Goal: Information Seeking & Learning: Check status

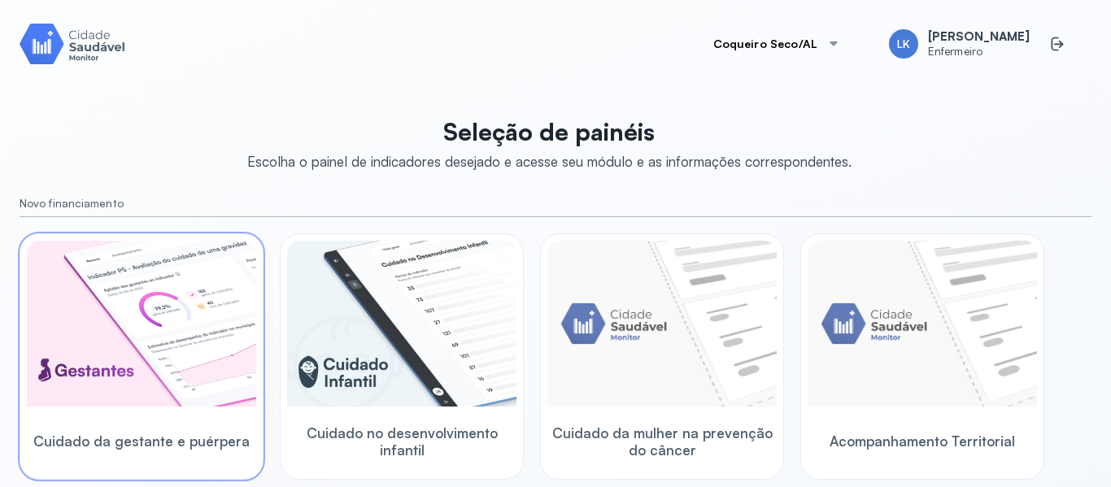
click at [225, 335] on img at bounding box center [141, 324] width 229 height 166
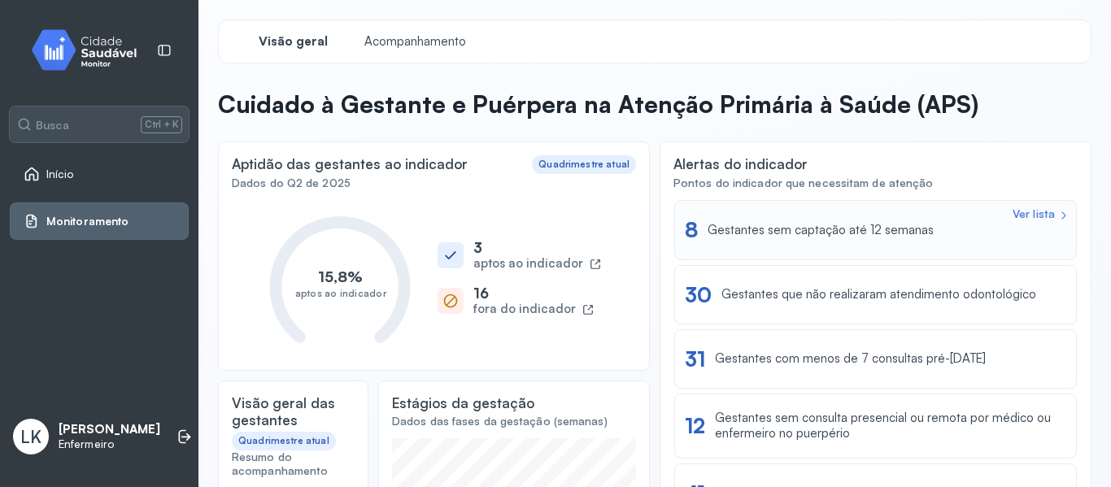
click at [875, 241] on div "Ver lista 8 Gestantes sem captação até 12 semanas" at bounding box center [875, 229] width 381 height 25
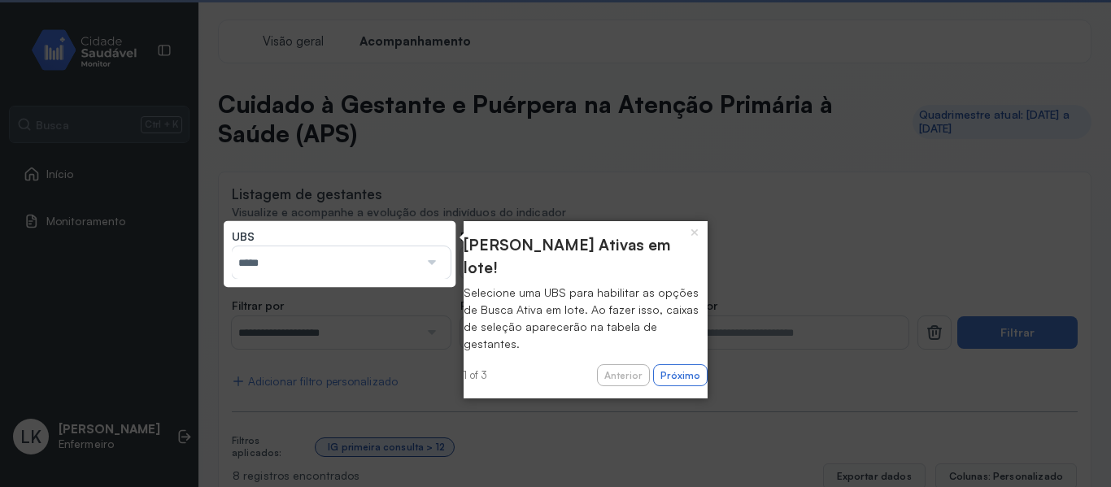
click at [419, 275] on div at bounding box center [430, 262] width 22 height 33
click at [675, 364] on button "Próximo" at bounding box center [680, 375] width 54 height 23
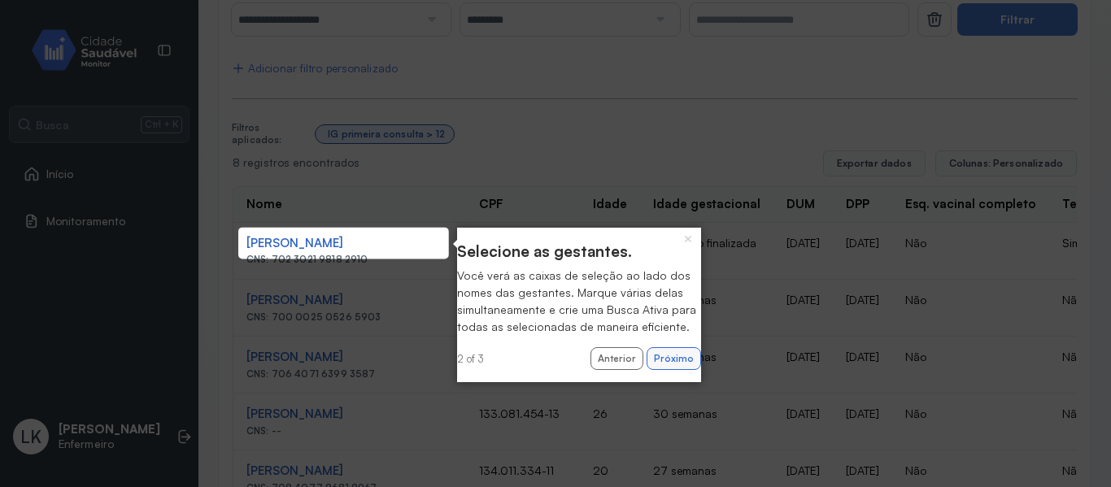
click at [666, 370] on button "Próximo" at bounding box center [674, 358] width 54 height 23
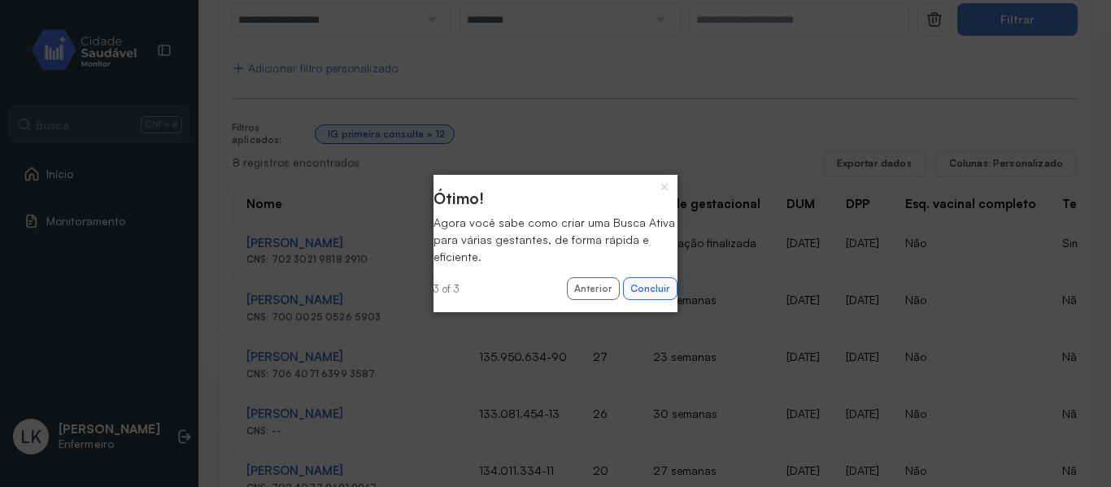
click at [642, 292] on button "Concluir" at bounding box center [650, 288] width 54 height 23
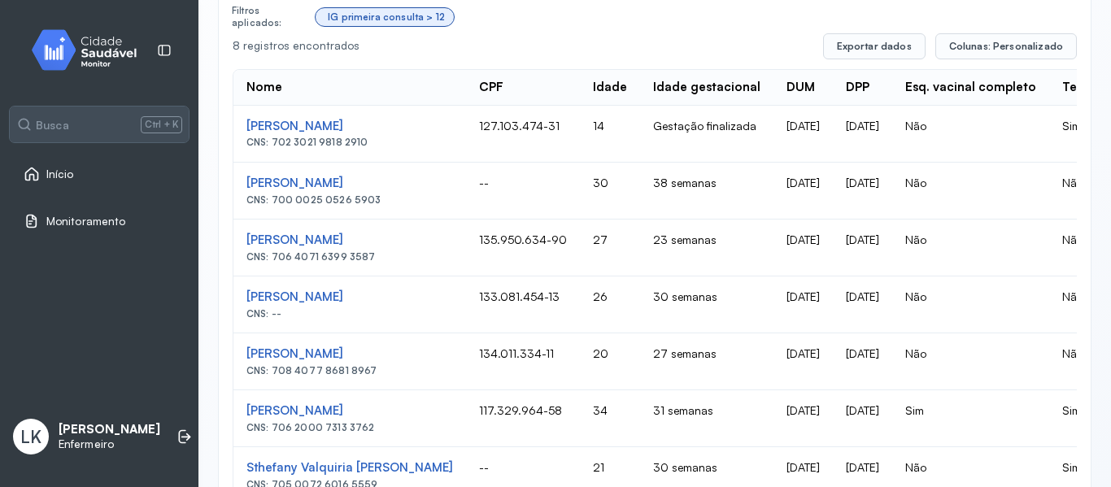
scroll to position [394, 0]
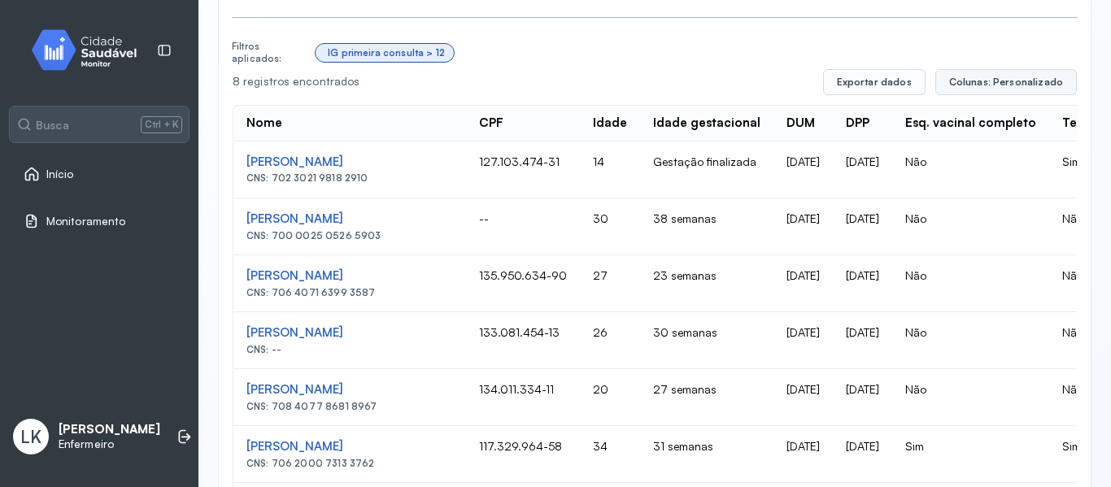
click at [991, 81] on span "Colunas: Personalizado" at bounding box center [1006, 82] width 114 height 13
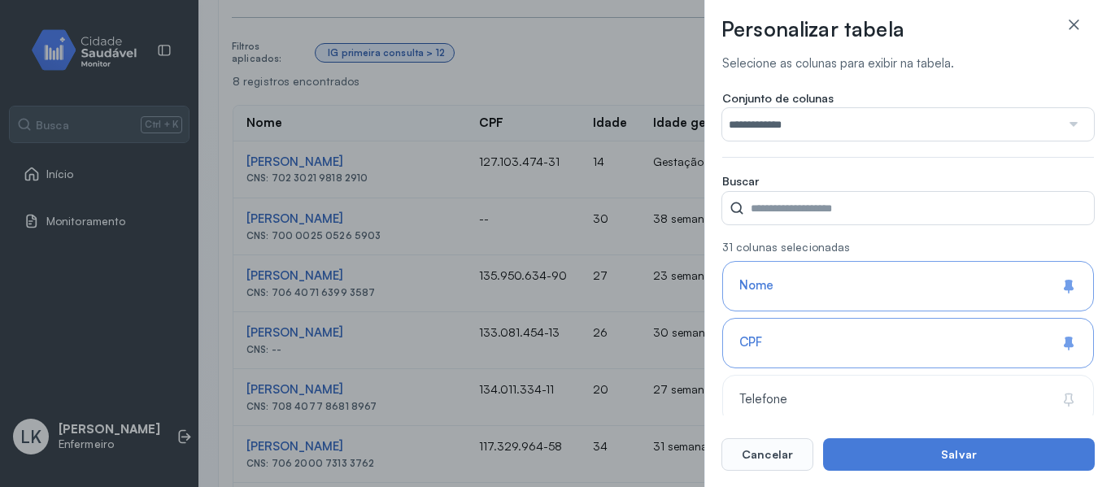
click at [884, 128] on input "**********" at bounding box center [891, 124] width 338 height 33
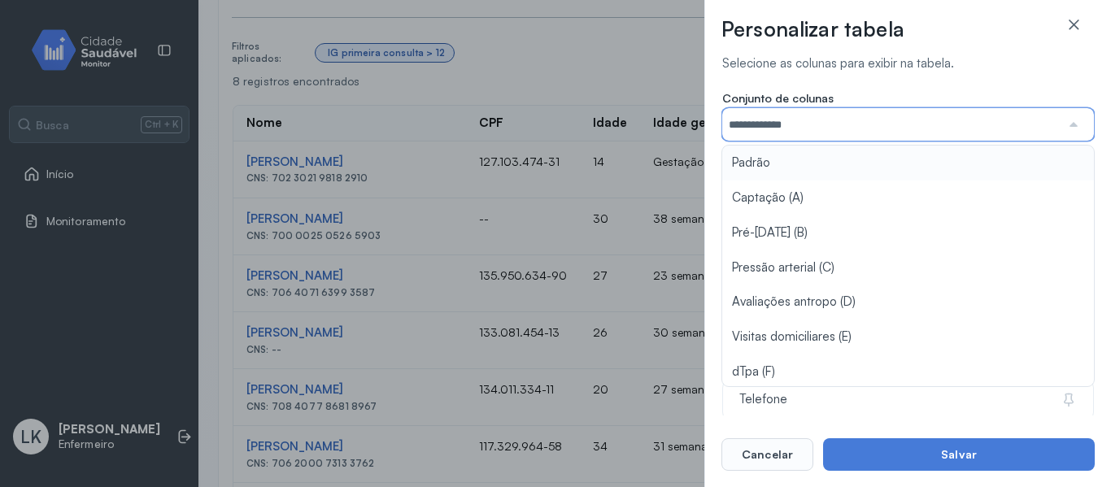
click at [879, 128] on input "**********" at bounding box center [891, 124] width 338 height 33
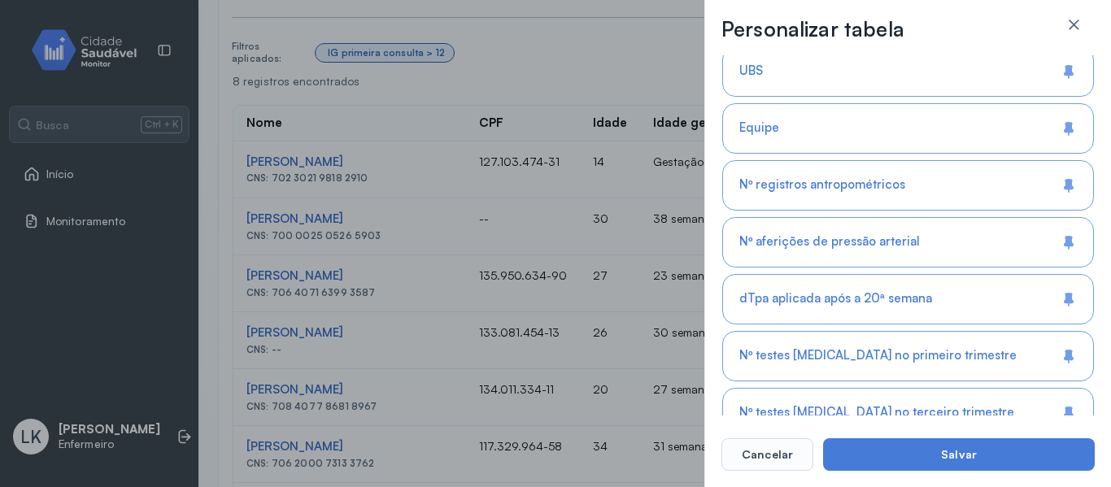
scroll to position [1301, 0]
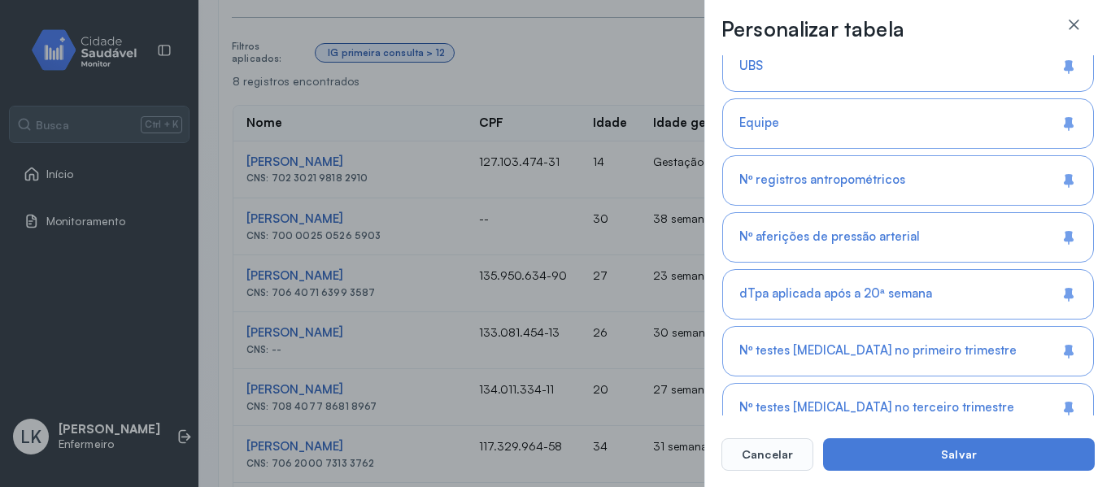
click at [929, 98] on div "UBS" at bounding box center [908, 123] width 372 height 50
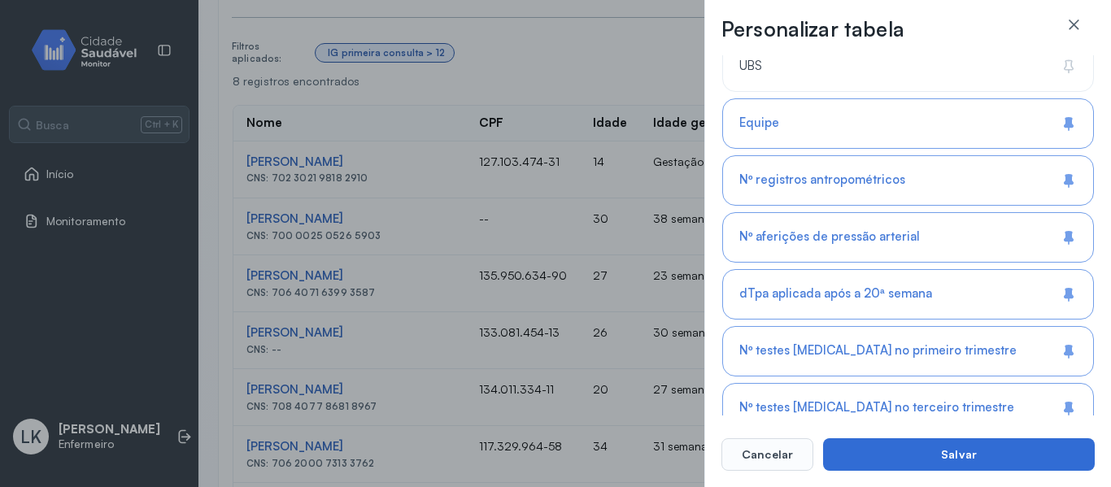
click at [964, 457] on button "Salvar" at bounding box center [959, 454] width 272 height 33
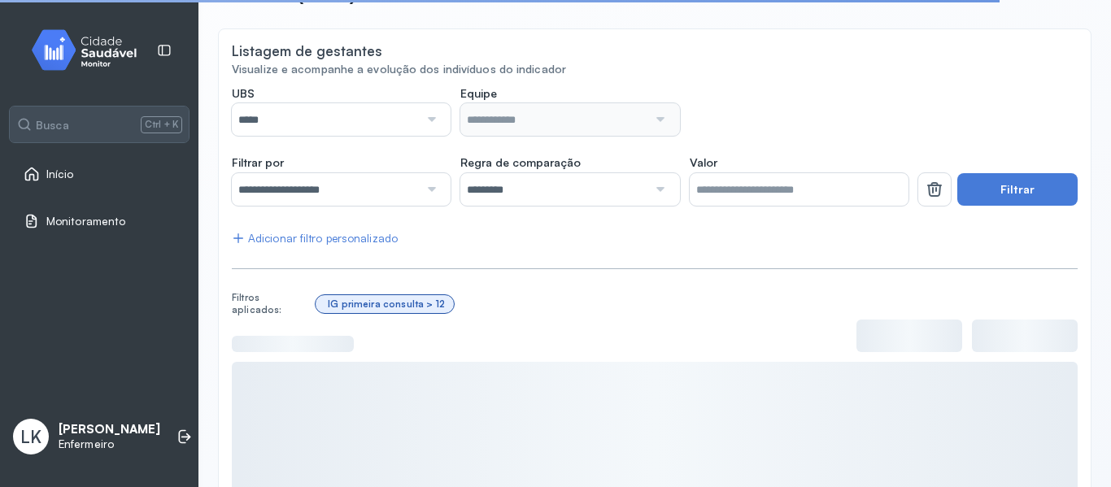
scroll to position [51, 0]
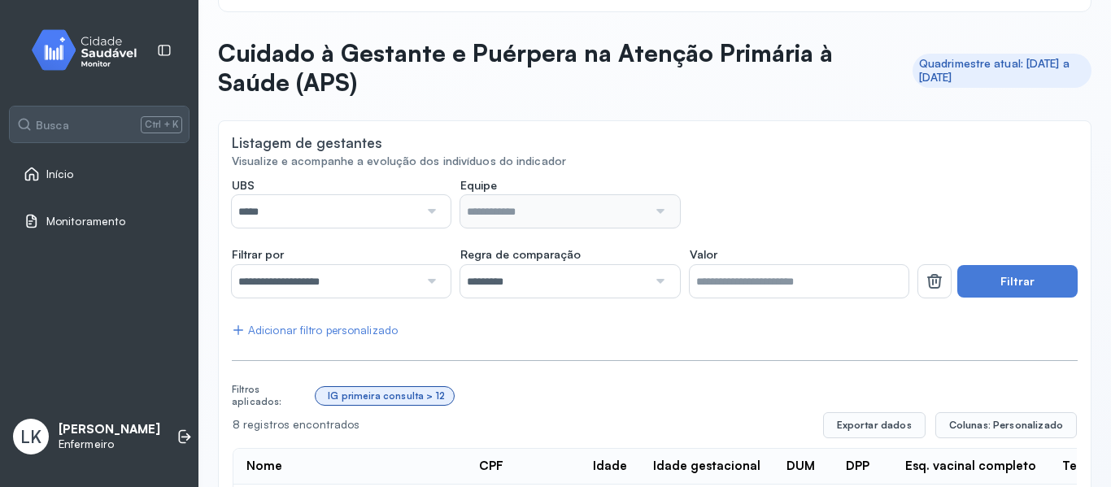
click at [425, 213] on div at bounding box center [430, 211] width 22 height 33
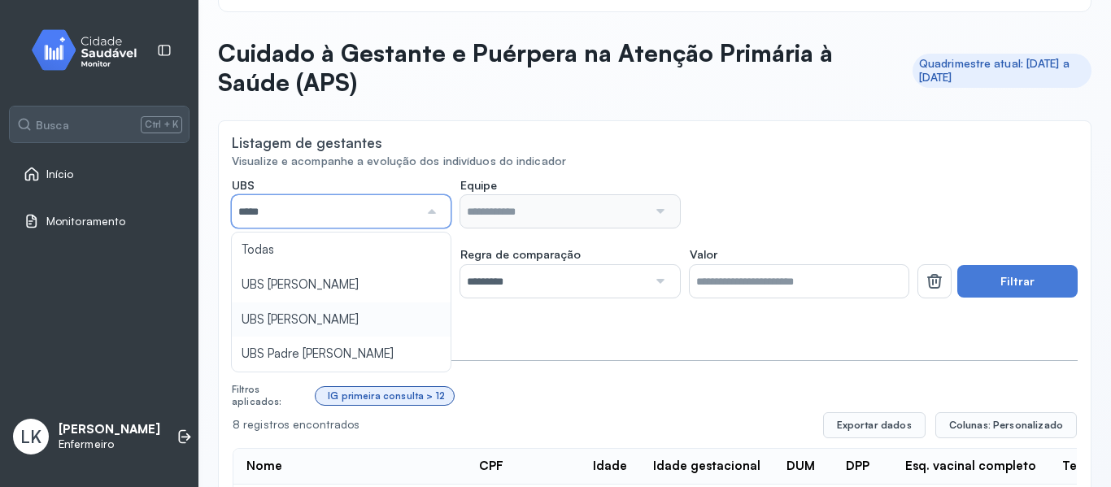
type input "*****"
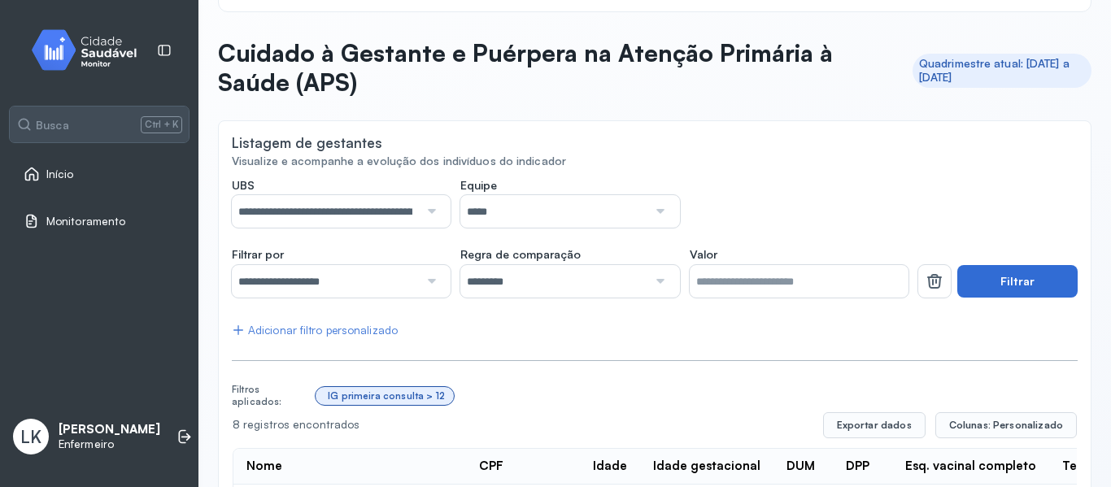
click at [999, 287] on button "Filtrar" at bounding box center [1017, 281] width 120 height 33
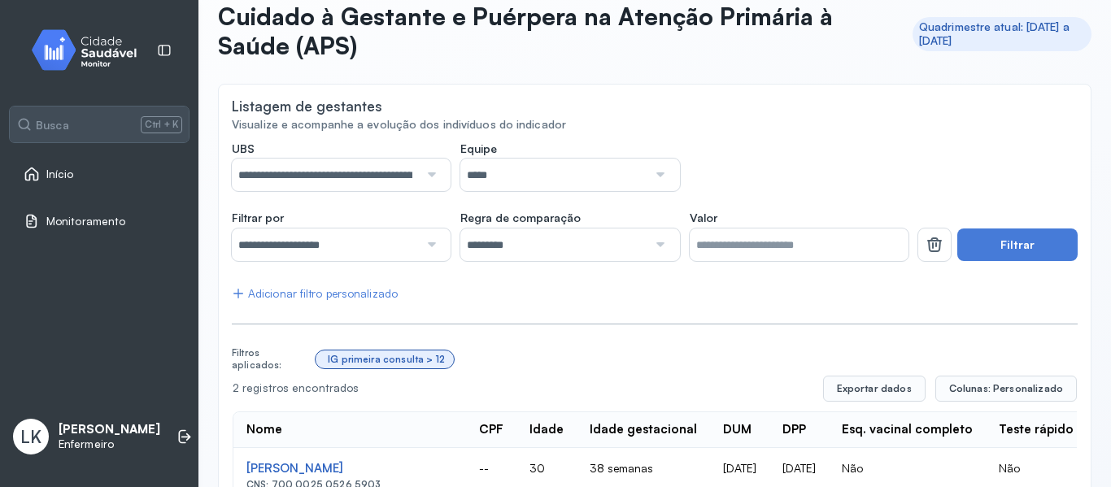
scroll to position [46, 0]
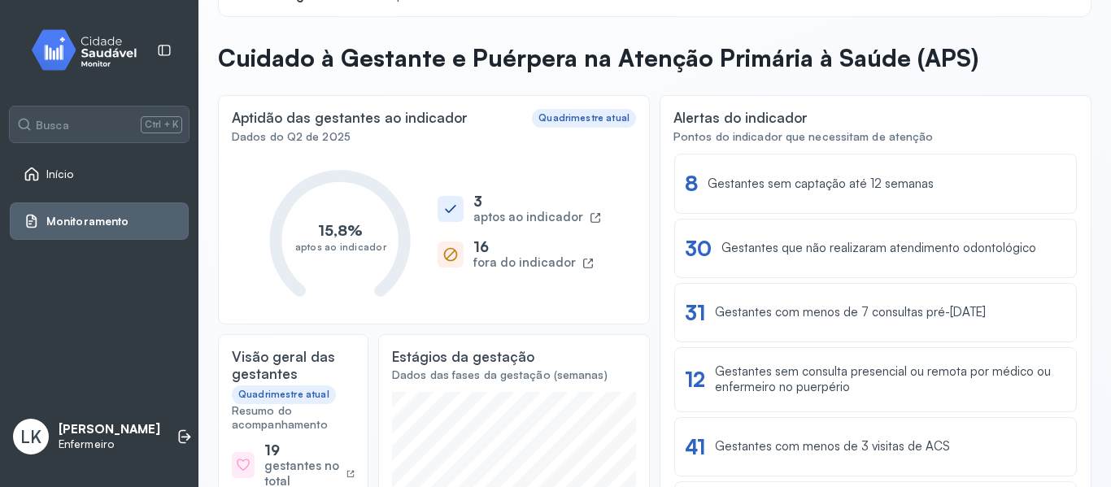
click at [69, 169] on span "Início" at bounding box center [60, 175] width 28 height 14
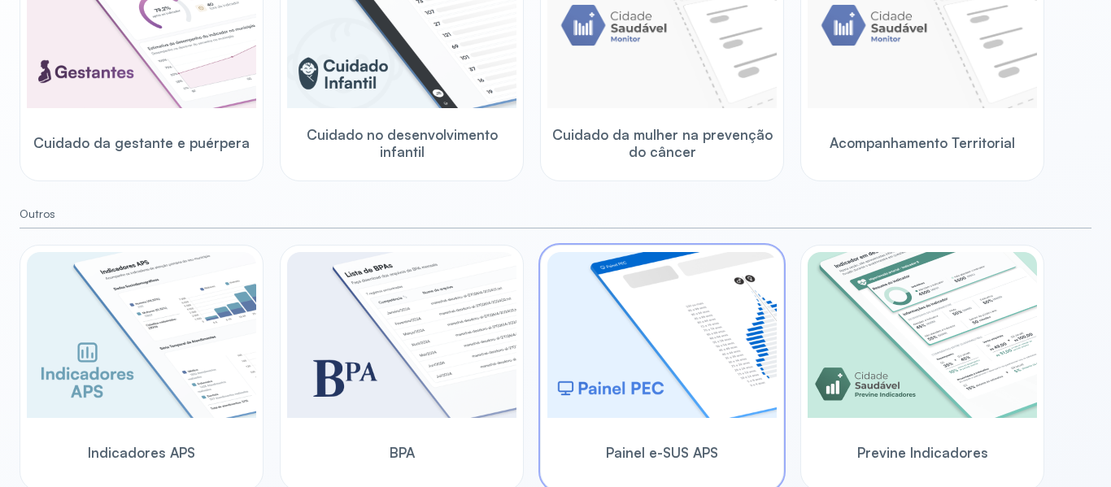
scroll to position [303, 0]
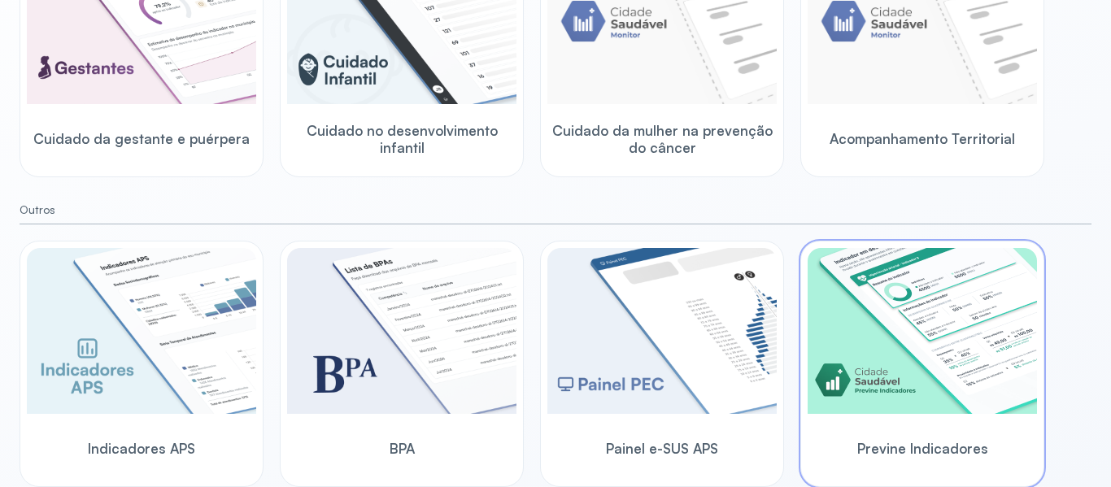
click at [926, 305] on img at bounding box center [922, 331] width 229 height 166
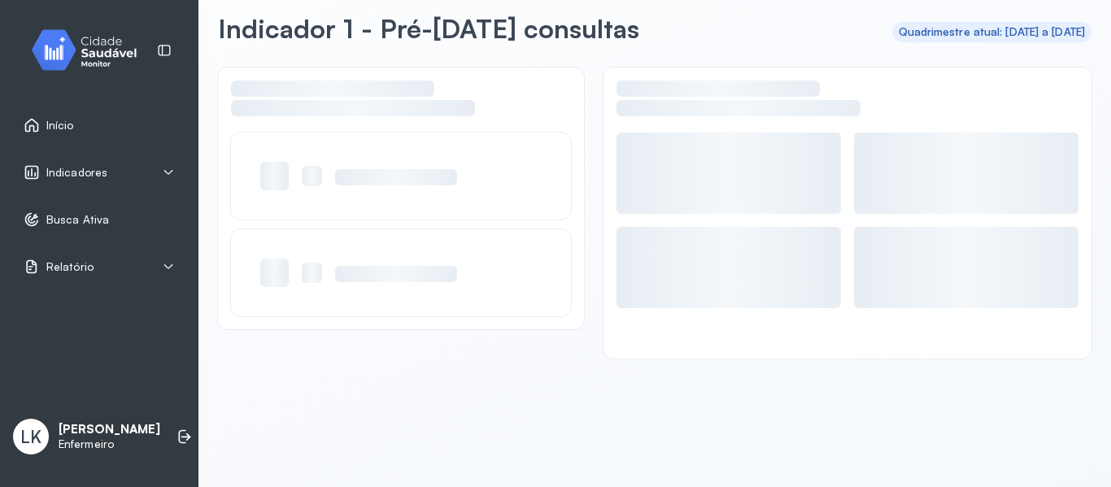
scroll to position [73, 0]
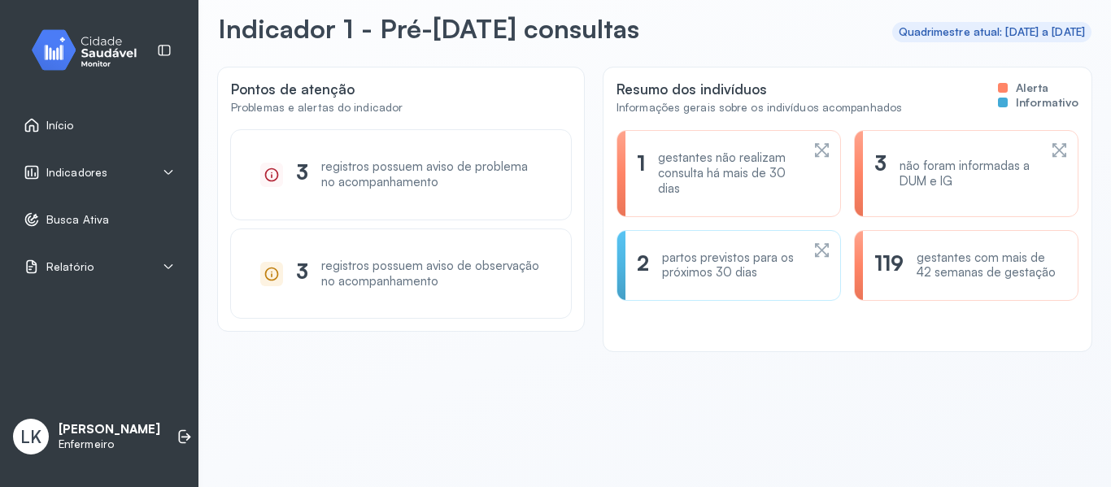
click at [765, 177] on div "gestantes não realizam consulta há mais de 30 dias" at bounding box center [729, 173] width 142 height 46
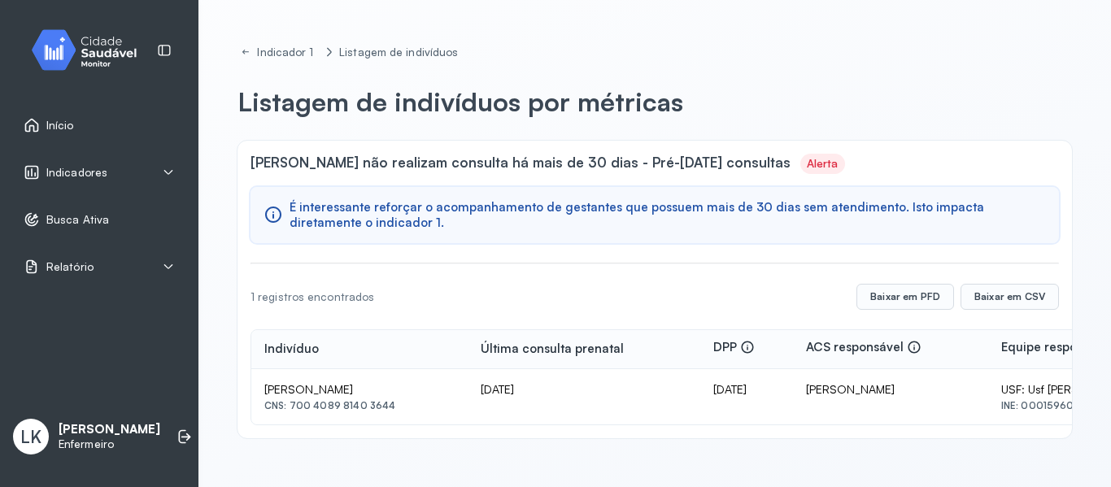
click at [119, 160] on div "Indicadores" at bounding box center [99, 172] width 179 height 37
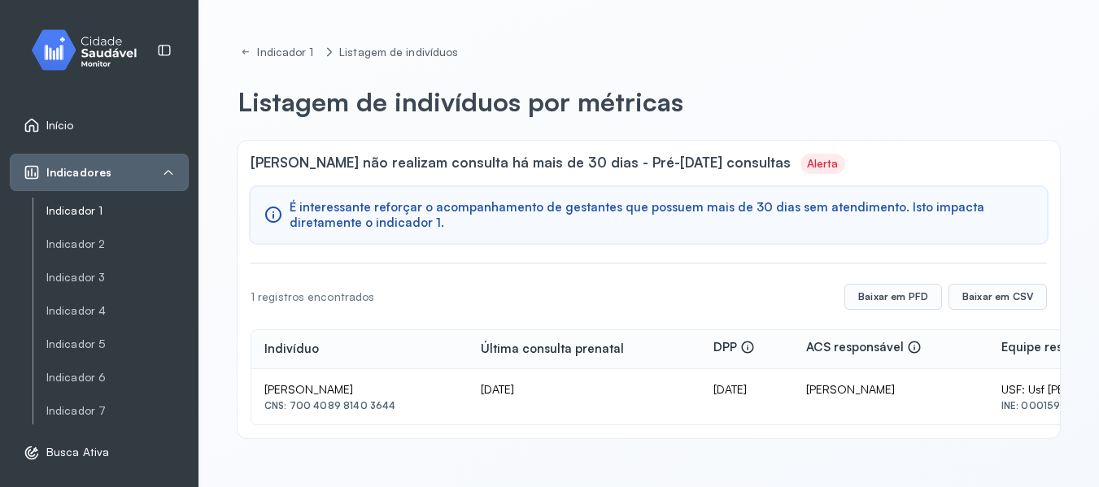
click at [86, 214] on link "Indicador 1" at bounding box center [117, 211] width 142 height 14
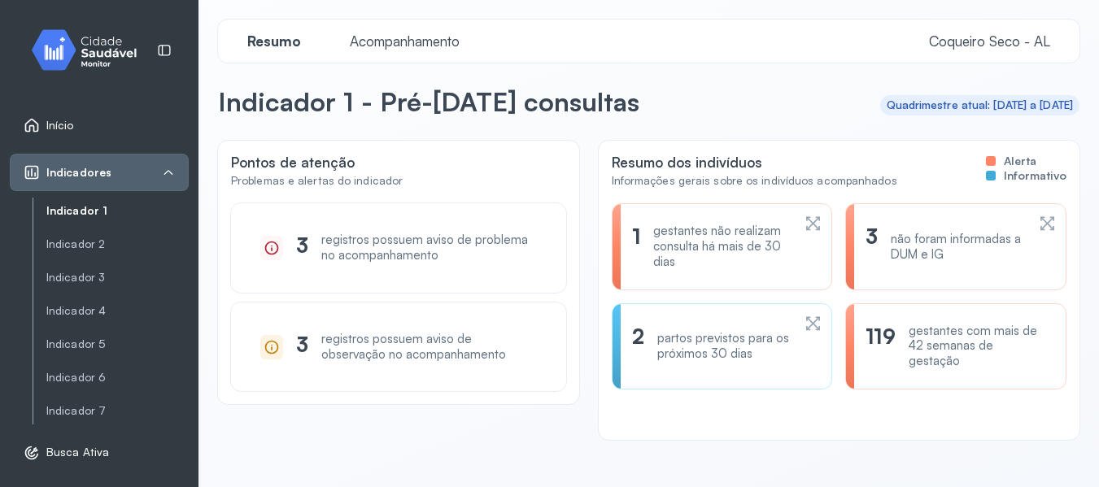
click at [641, 314] on div "2 partos previstos para os próximos 30 dias" at bounding box center [722, 346] width 221 height 86
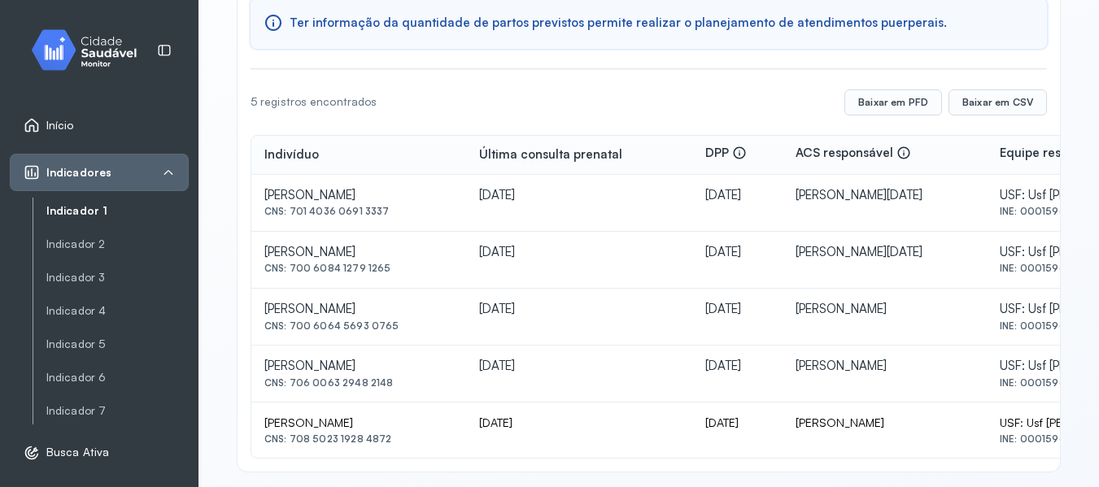
scroll to position [202, 0]
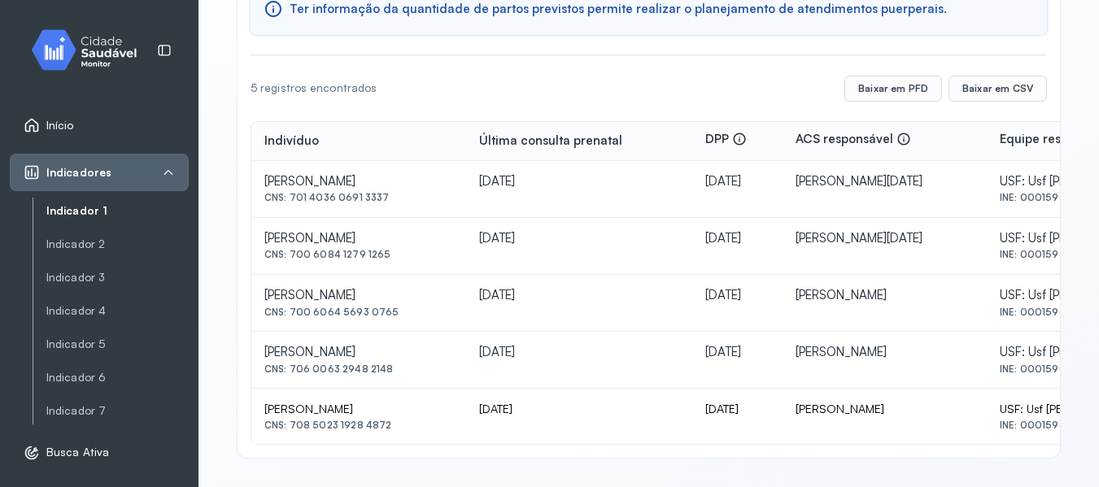
drag, startPoint x: 267, startPoint y: 179, endPoint x: 473, endPoint y: 184, distance: 206.6
click at [466, 184] on td "[PERSON_NAME] Dos Santos [GEOGRAPHIC_DATA] CNS: 701 4036 0691 3337" at bounding box center [358, 189] width 215 height 57
copy div "[PERSON_NAME]"
